Goal: Task Accomplishment & Management: Manage account settings

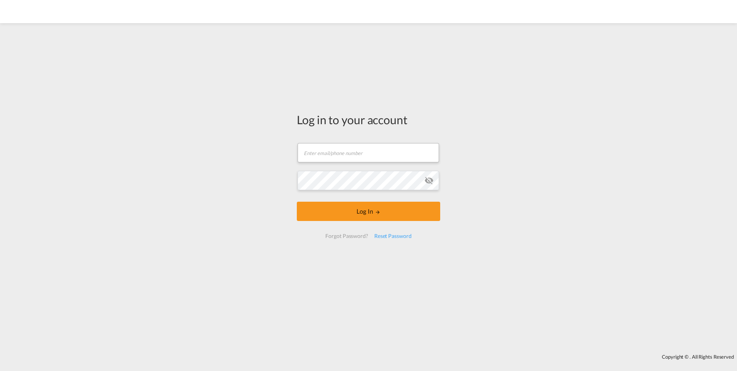
click at [303, 162] on md-input-container "Email field is required" at bounding box center [368, 152] width 143 height 21
click at [318, 158] on input "text" at bounding box center [367, 152] width 141 height 19
paste input "[EMAIL_ADDRESS][DOMAIN_NAME]"
type input "[EMAIL_ADDRESS][DOMAIN_NAME]"
click at [278, 184] on div "Log in to your account irasmussen@scan-shipping.com Password field is required …" at bounding box center [368, 188] width 737 height 323
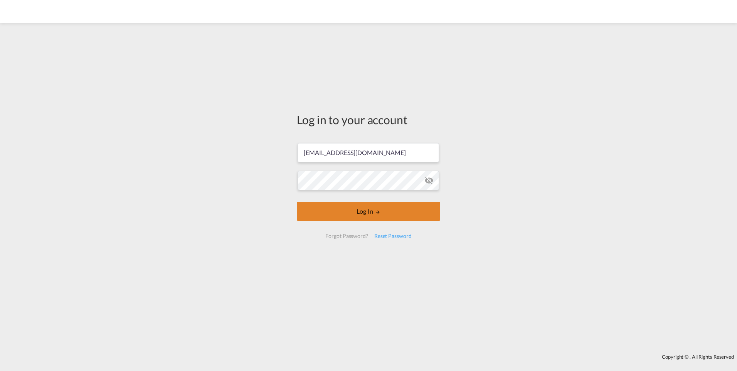
click at [347, 215] on button "Log In" at bounding box center [368, 210] width 143 height 19
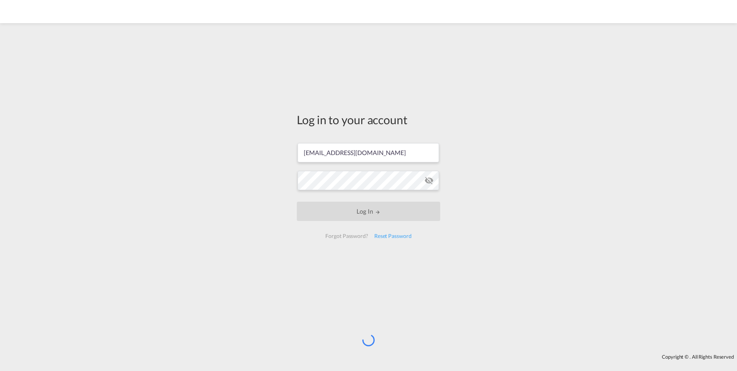
click at [377, 255] on div "Log in to your account [EMAIL_ADDRESS][DOMAIN_NAME] Log In Forgot Password? Res…" at bounding box center [368, 178] width 155 height 303
click at [242, 231] on div "Log in to your account [EMAIL_ADDRESS][DOMAIN_NAME] Log In Forgot Password? Res…" at bounding box center [368, 188] width 737 height 323
click at [191, 159] on div "Log in to your account [EMAIL_ADDRESS][DOMAIN_NAME] Log In Forgot Password? Res…" at bounding box center [368, 188] width 737 height 323
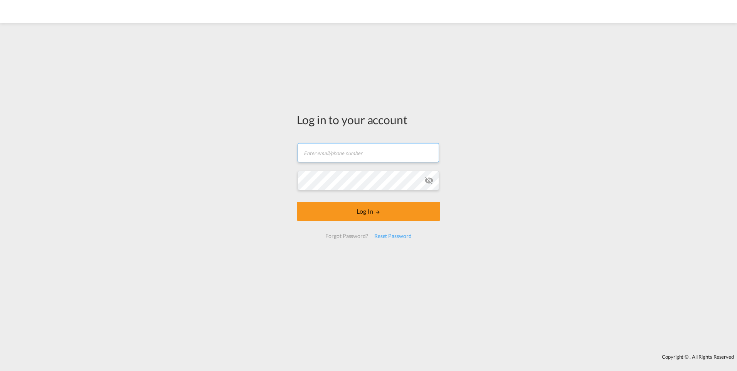
click at [337, 149] on input "text" at bounding box center [367, 152] width 141 height 19
type input "[EMAIL_ADDRESS][DOMAIN_NAME]"
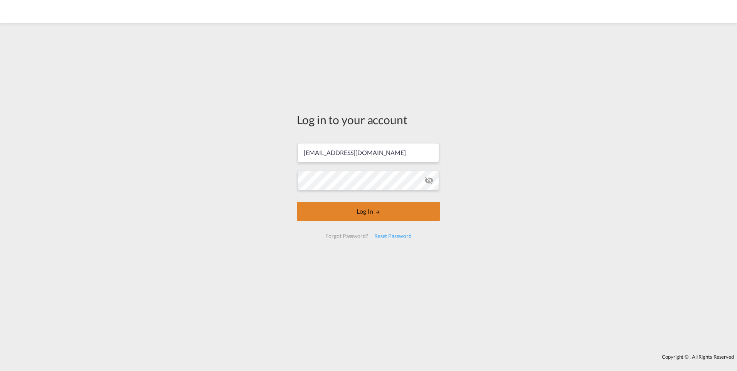
click at [337, 203] on button "Log In" at bounding box center [368, 210] width 143 height 19
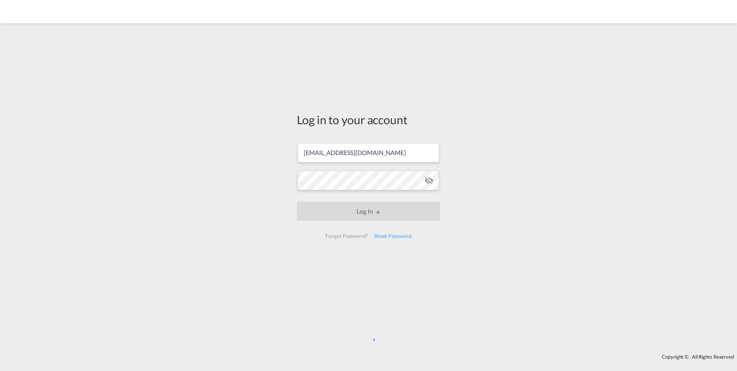
click at [564, 222] on div "Log in to your account [EMAIL_ADDRESS][DOMAIN_NAME] Log In Forgot Password? Res…" at bounding box center [368, 188] width 737 height 323
click at [221, 174] on div "Log in to your account [EMAIL_ADDRESS][DOMAIN_NAME] Log In Forgot Password? Res…" at bounding box center [368, 188] width 737 height 323
click at [587, 295] on div "Log in to your account [EMAIL_ADDRESS][DOMAIN_NAME] Log In Forgot Password? Res…" at bounding box center [368, 188] width 737 height 323
